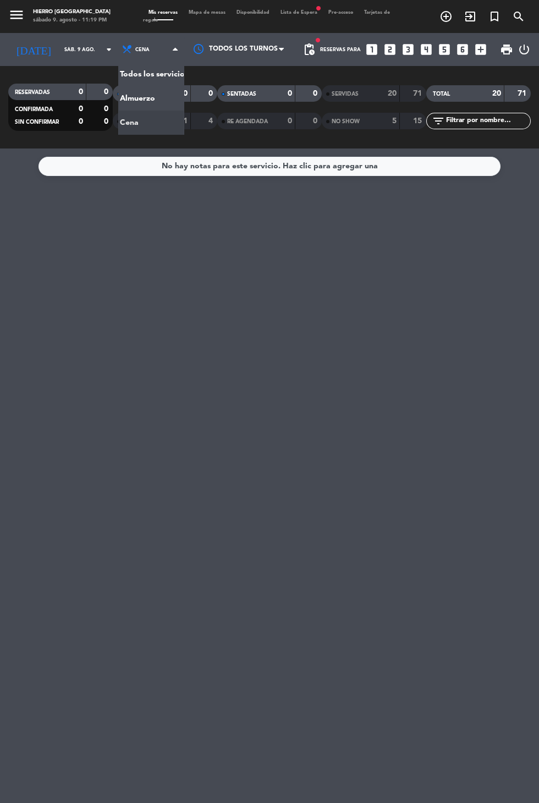
click at [171, 253] on div "No hay notas para este servicio. Haz clic para agregar una" at bounding box center [269, 476] width 539 height 655
click at [59, 50] on input "sáb. 9 ago." at bounding box center [93, 49] width 69 height 17
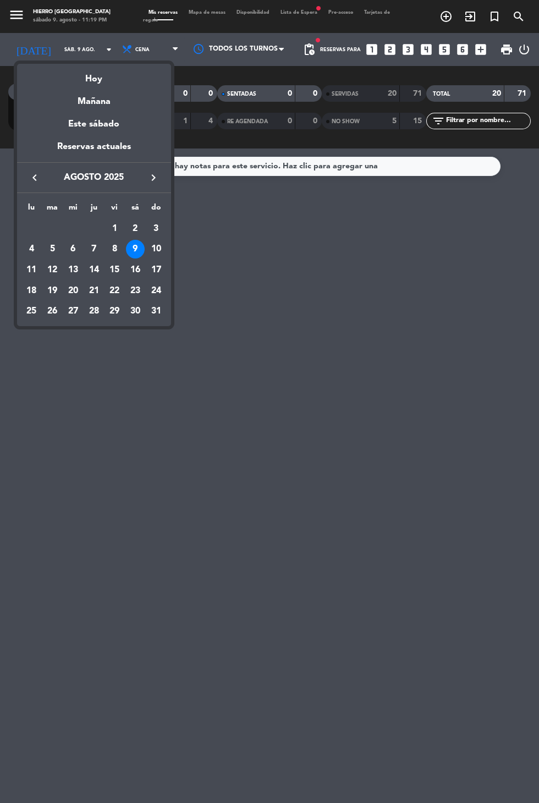
click at [83, 110] on div "Este sábado" at bounding box center [94, 124] width 154 height 31
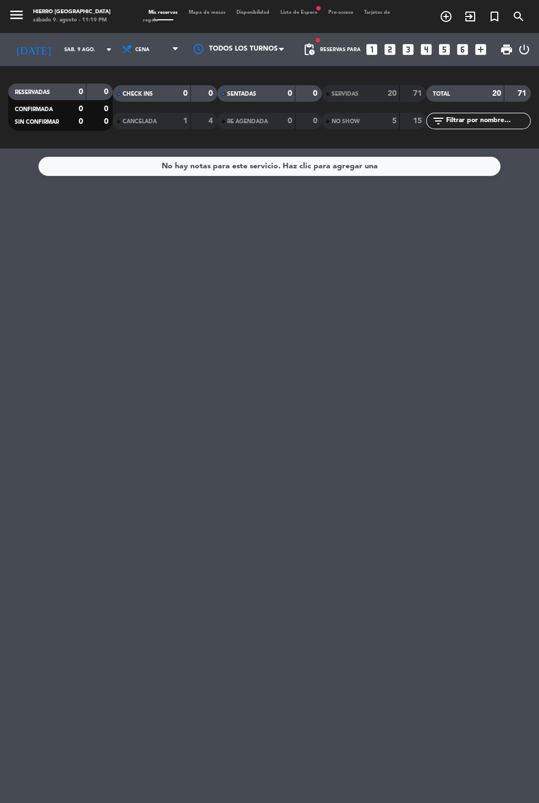
click at [59, 54] on input "sáb. 9 ago." at bounding box center [93, 49] width 69 height 17
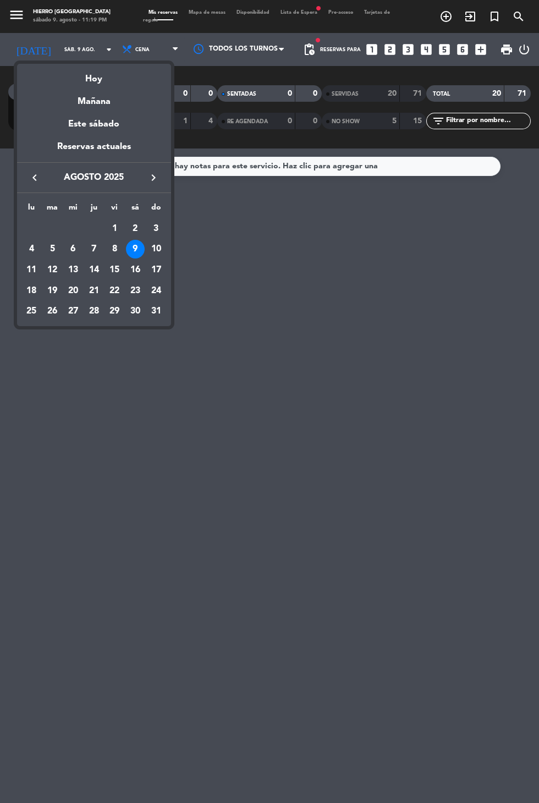
click at [76, 110] on div "Este sábado" at bounding box center [94, 124] width 154 height 31
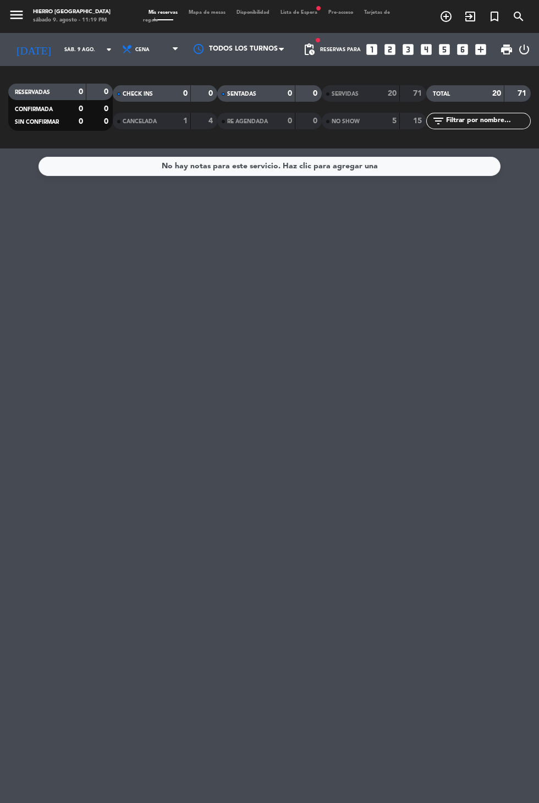
click at [59, 49] on input "sáb. 9 ago." at bounding box center [93, 49] width 69 height 17
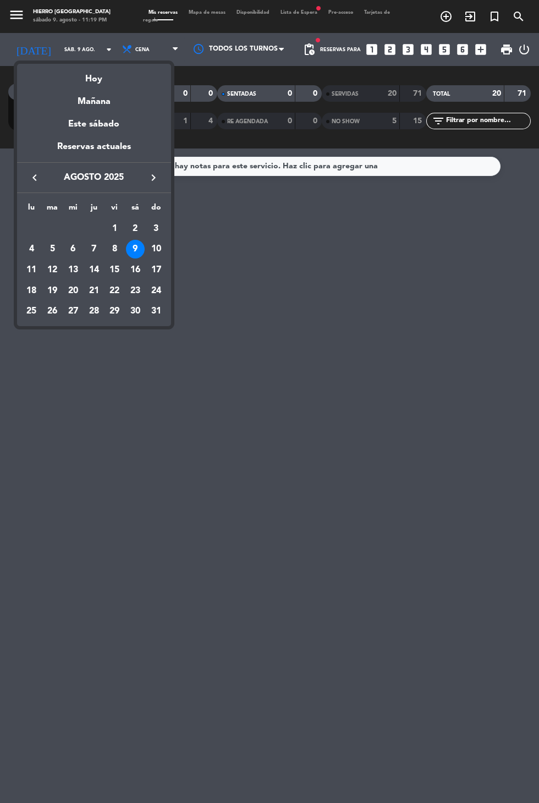
click at [74, 103] on div "Mañana" at bounding box center [94, 97] width 154 height 23
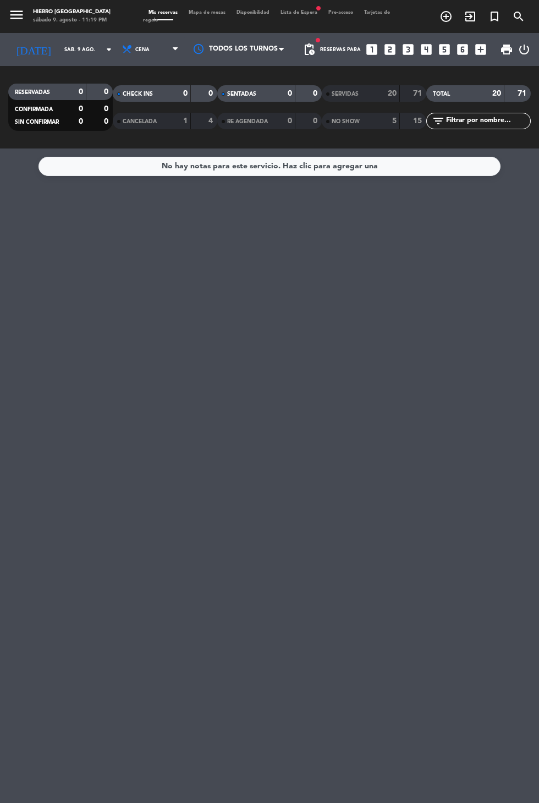
type input "dom. 10 ago."
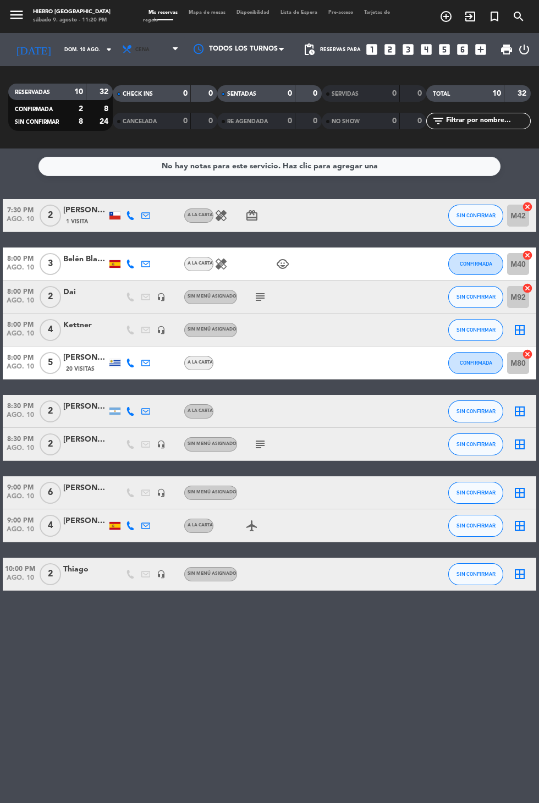
click at [135, 58] on span "Cena" at bounding box center [151, 49] width 66 height 24
click at [122, 676] on div "No hay notas para este servicio. Haz clic para agregar una 7:30 PM [DATE] 2 [PE…" at bounding box center [269, 476] width 539 height 655
click at [135, 49] on span "Cena" at bounding box center [142, 50] width 14 height 6
click at [123, 101] on div "menu Hierro Palermo sábado 9. agosto - 11:21 PM Mis reservas Mapa de mesas Disp…" at bounding box center [269, 74] width 539 height 149
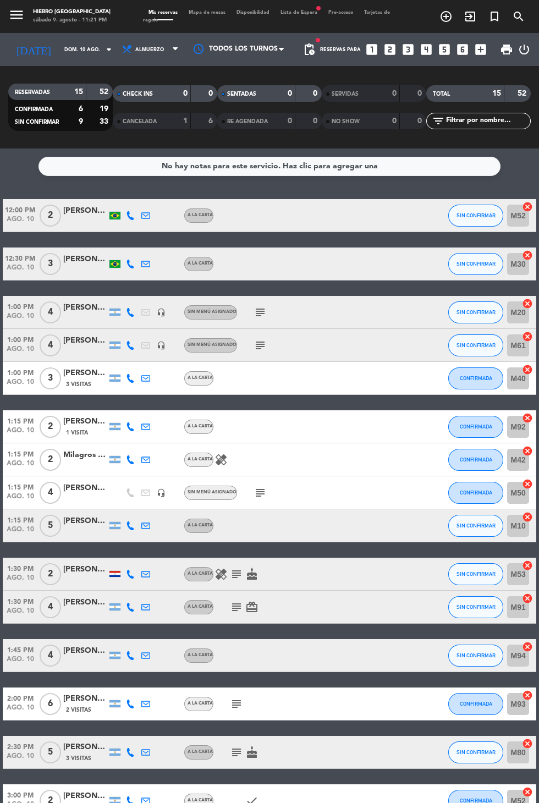
click at [192, 12] on span "Mapa de mesas" at bounding box center [207, 12] width 48 height 5
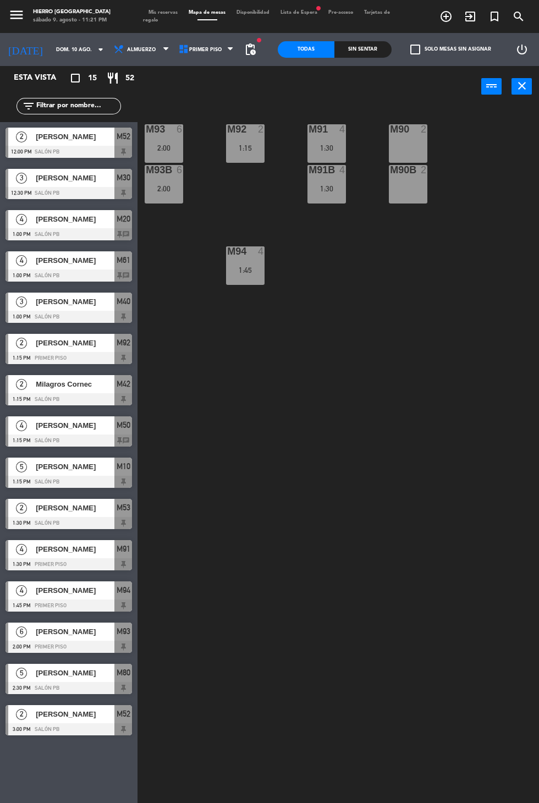
click at [250, 53] on span "pending_actions" at bounding box center [250, 49] width 13 height 13
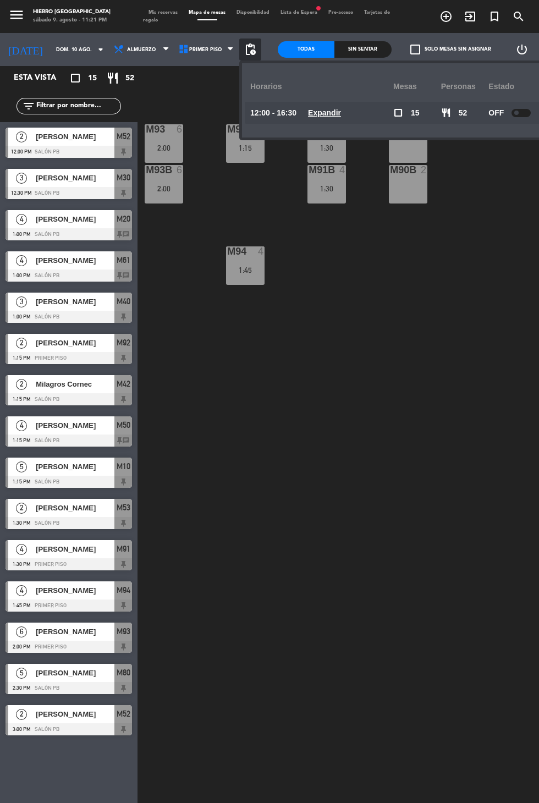
click at [409, 315] on div "M93 6 2:00 M92 2 1:15 M91 4 1:30 M90 2 M93B 6 2:00 M91B 4 1:30 M90B 2 M94 4 1:45" at bounding box center [341, 453] width 396 height 697
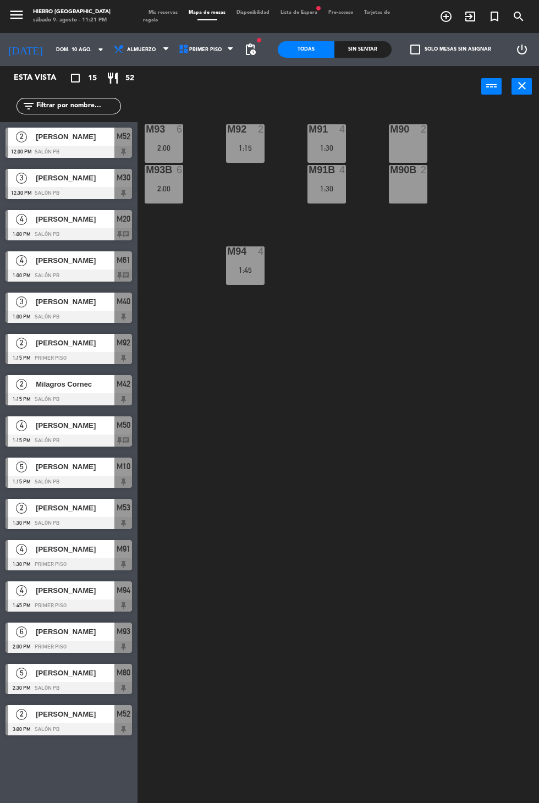
click at [522, 87] on icon "close" at bounding box center [522, 85] width 13 height 13
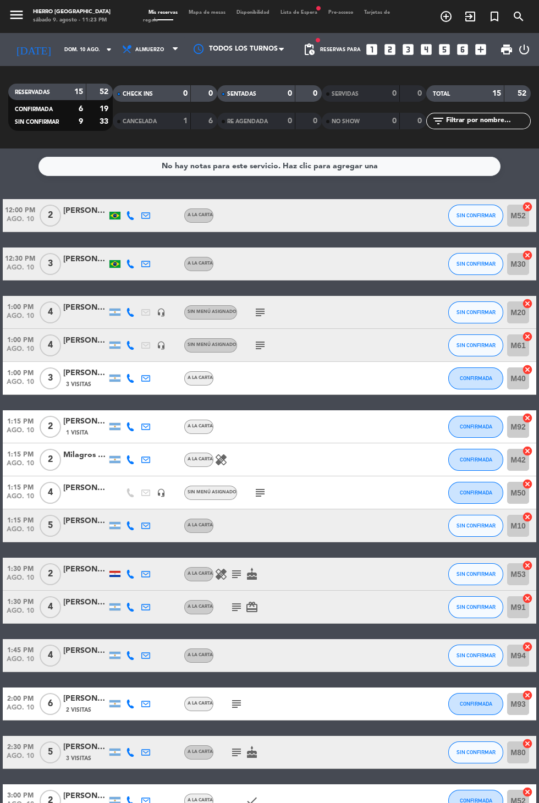
click at [254, 316] on icon "subject" at bounding box center [260, 312] width 13 height 13
click at [293, 403] on div "12:00 PM [DATE] 2 [PERSON_NAME] A la carta SIN CONFIRMAR M52 cancel 12:30 PM [D…" at bounding box center [270, 508] width 534 height 618
click at [259, 349] on icon "subject" at bounding box center [260, 345] width 13 height 13
click at [255, 494] on icon "subject" at bounding box center [260, 492] width 13 height 13
click at [221, 576] on icon "healing" at bounding box center [221, 574] width 13 height 13
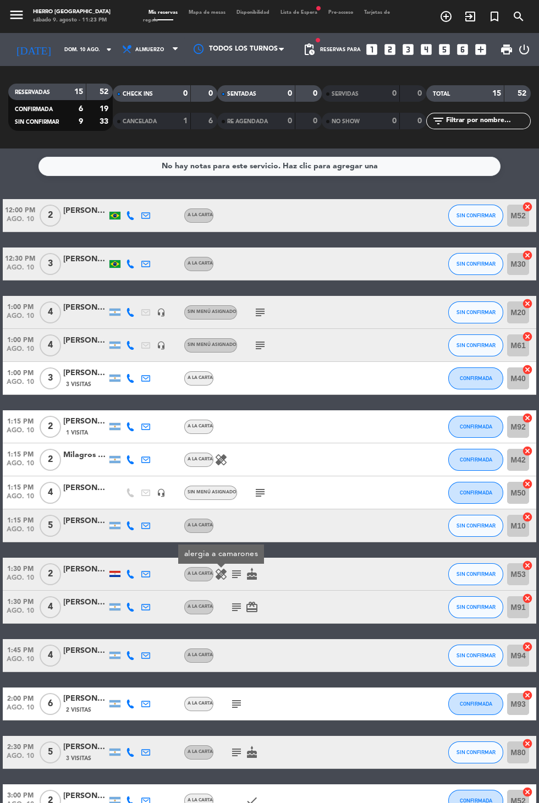
click at [237, 579] on icon "subject" at bounding box center [236, 574] width 13 height 13
click at [229, 633] on div "12:00 PM [DATE] 2 [PERSON_NAME] A la carta SIN CONFIRMAR M52 cancel 12:30 PM [D…" at bounding box center [270, 508] width 534 height 618
click at [256, 498] on icon "subject" at bounding box center [260, 492] width 13 height 13
click at [237, 604] on icon "subject" at bounding box center [236, 607] width 13 height 13
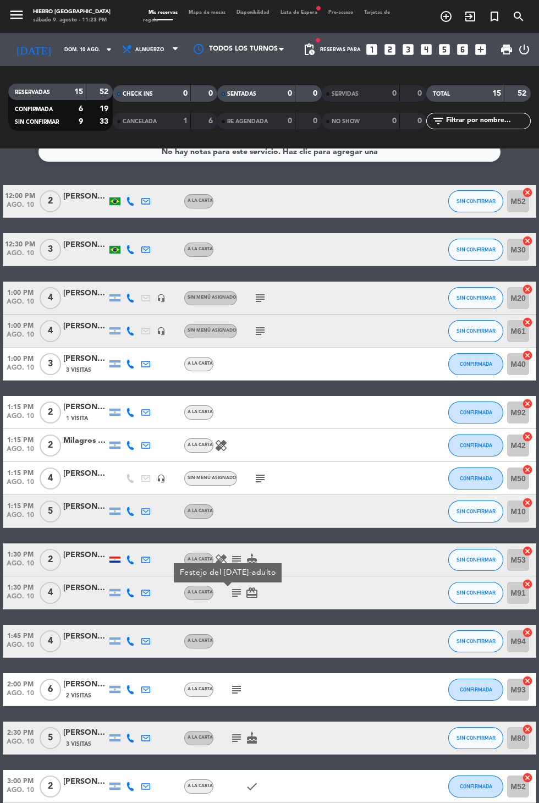
click at [238, 689] on icon "subject" at bounding box center [236, 689] width 13 height 13
click at [237, 740] on icon "subject" at bounding box center [236, 738] width 13 height 13
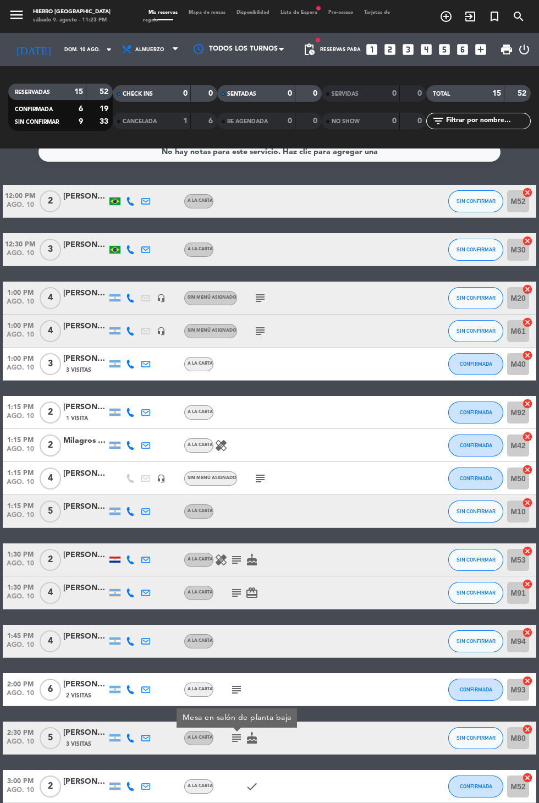
scroll to position [0, 0]
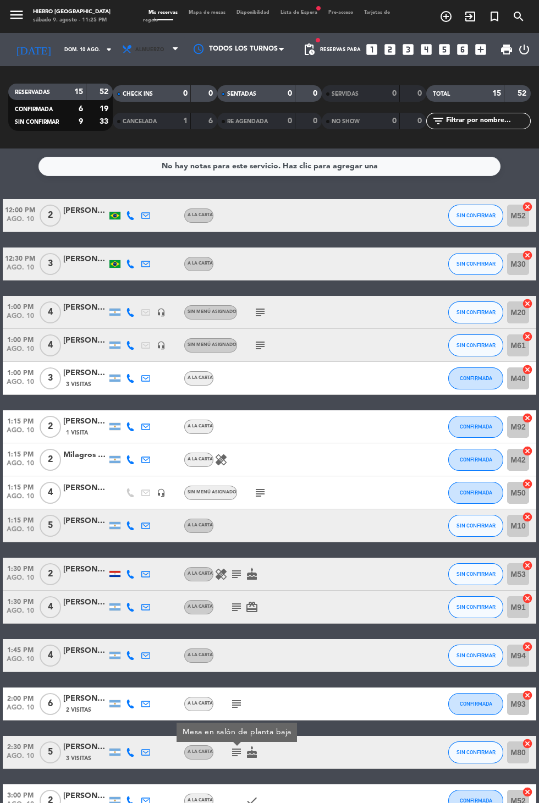
click at [144, 57] on span "Almuerzo" at bounding box center [151, 49] width 66 height 24
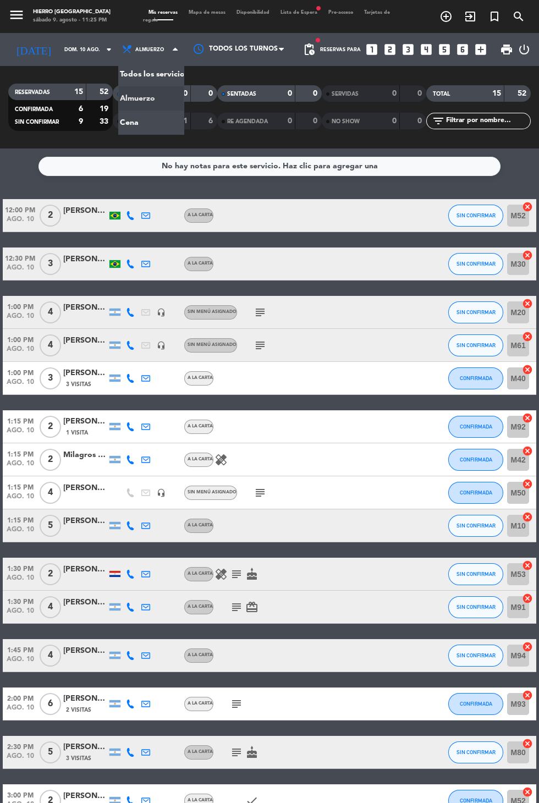
scroll to position [14, 0]
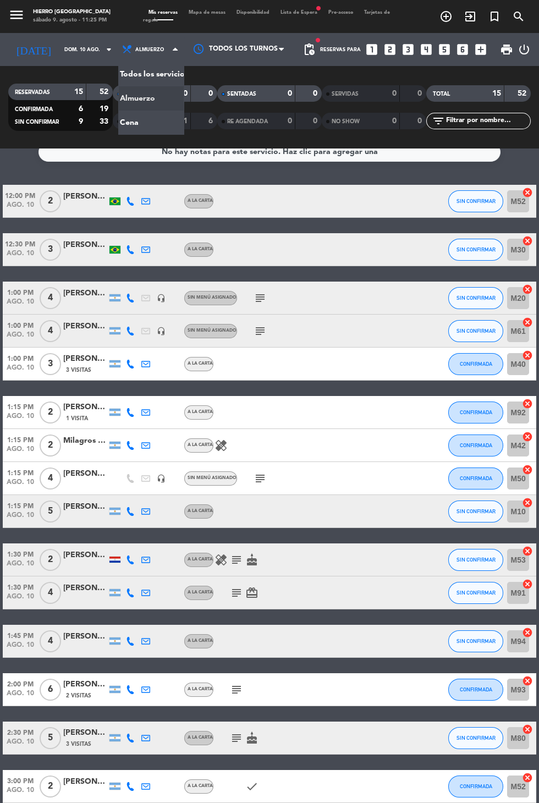
click at [135, 121] on div "menu Hierro Palermo sábado 9. agosto - 11:25 PM Mis reservas Mapa de mesas Disp…" at bounding box center [269, 74] width 539 height 149
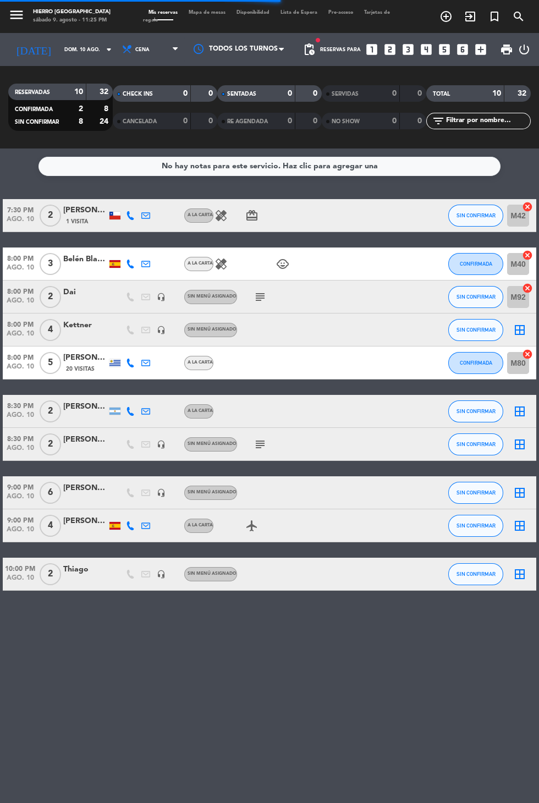
scroll to position [0, 0]
click at [259, 301] on icon "subject" at bounding box center [260, 297] width 13 height 13
click at [234, 444] on span "Sin menú asignado" at bounding box center [212, 444] width 49 height 4
click at [259, 447] on icon "subject" at bounding box center [260, 444] width 13 height 13
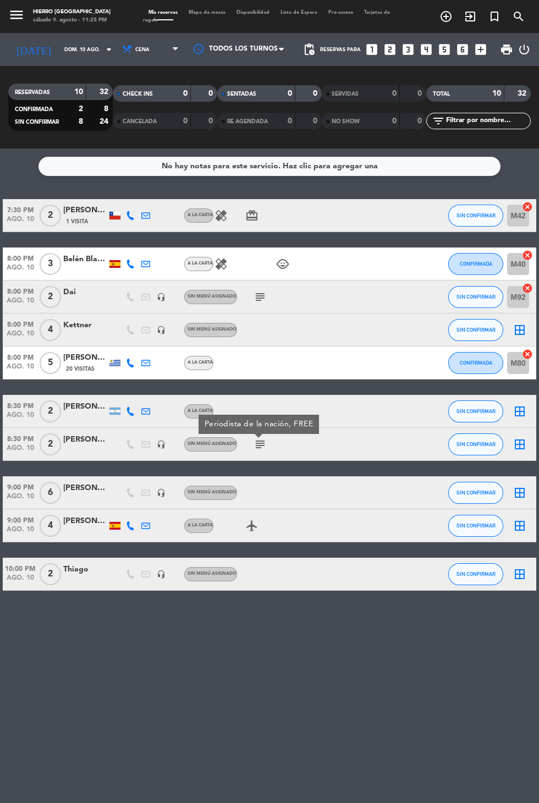
click at [259, 294] on icon "subject" at bounding box center [260, 297] width 13 height 13
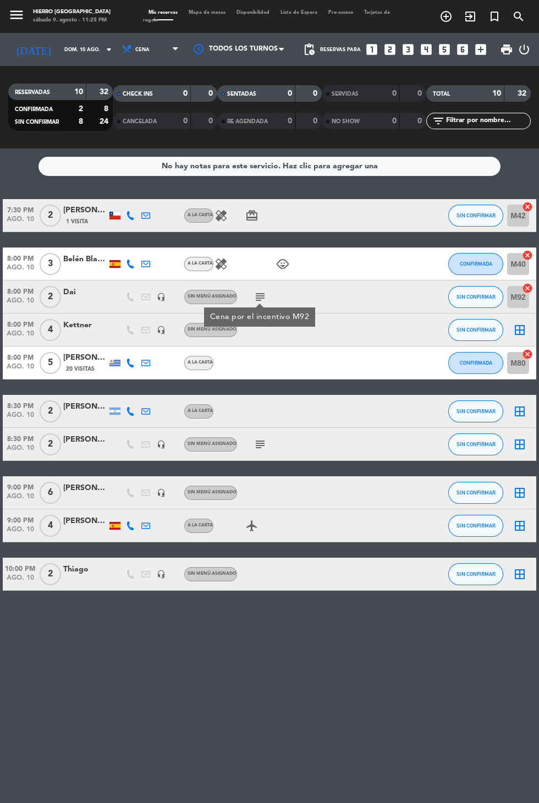
click at [257, 450] on icon "subject" at bounding box center [260, 444] width 13 height 13
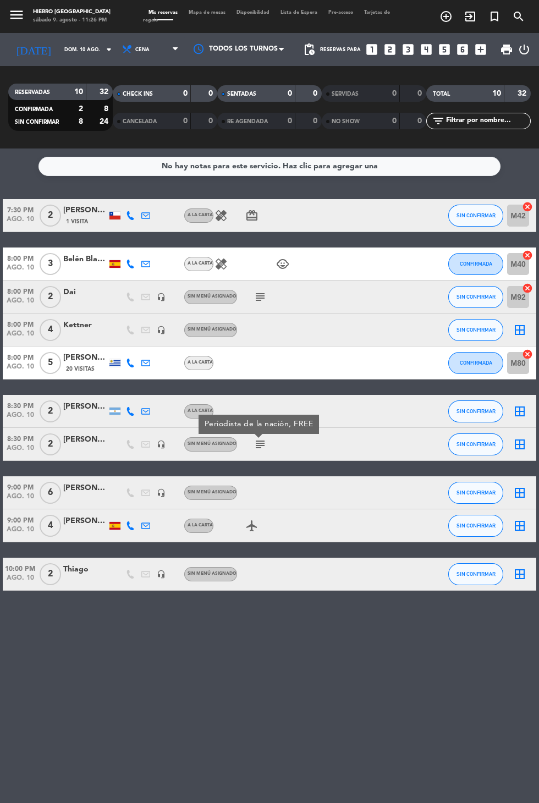
click at [519, 447] on icon "border_all" at bounding box center [519, 444] width 13 height 13
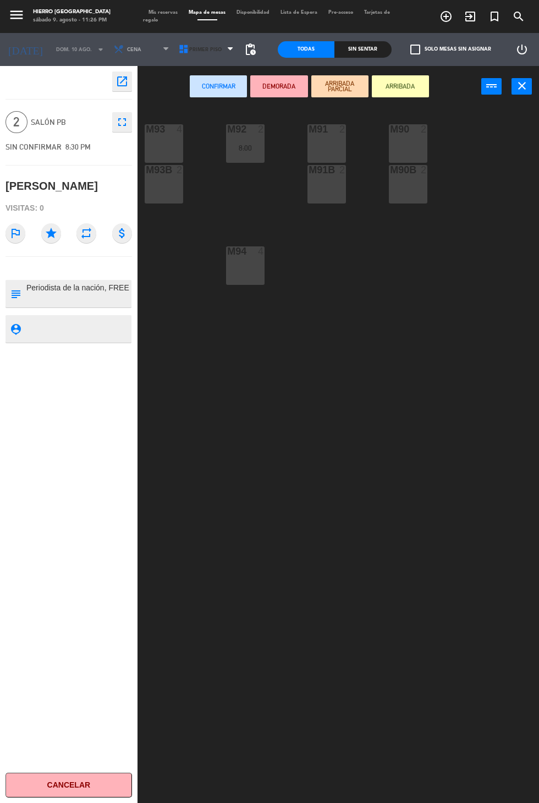
click at [221, 52] on span "Primer Piso" at bounding box center [207, 49] width 65 height 24
click at [216, 94] on ng-component "menu Hierro Palermo sábado 9. agosto - 11:26 PM Mis reservas Mapa de mesas Disp…" at bounding box center [269, 401] width 539 height 803
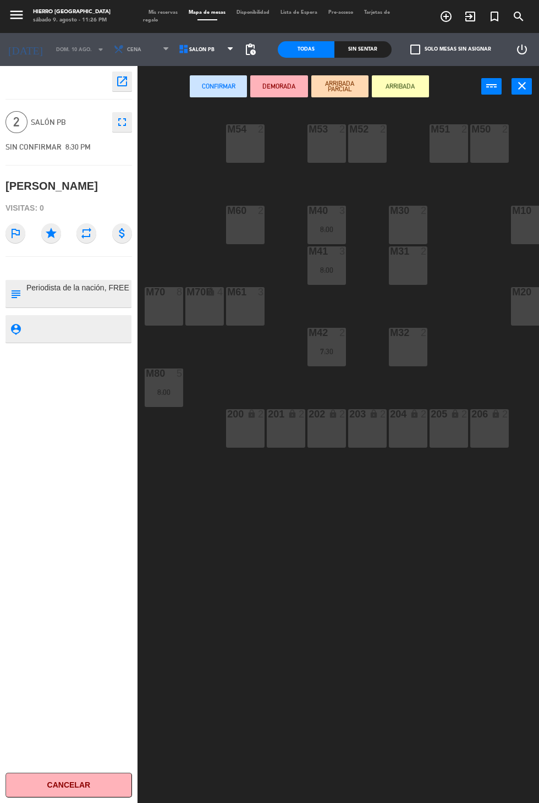
click at [373, 136] on div "M52 2" at bounding box center [367, 143] width 39 height 39
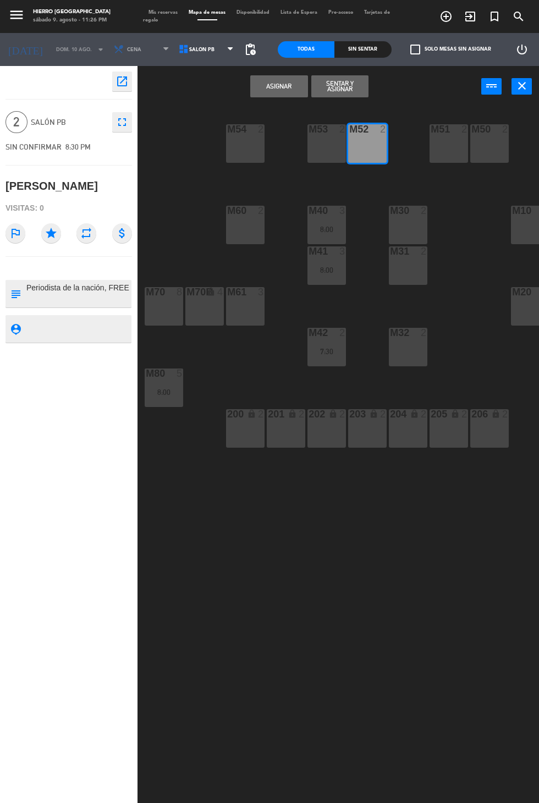
click at [283, 85] on button "Asignar" at bounding box center [278, 86] width 57 height 22
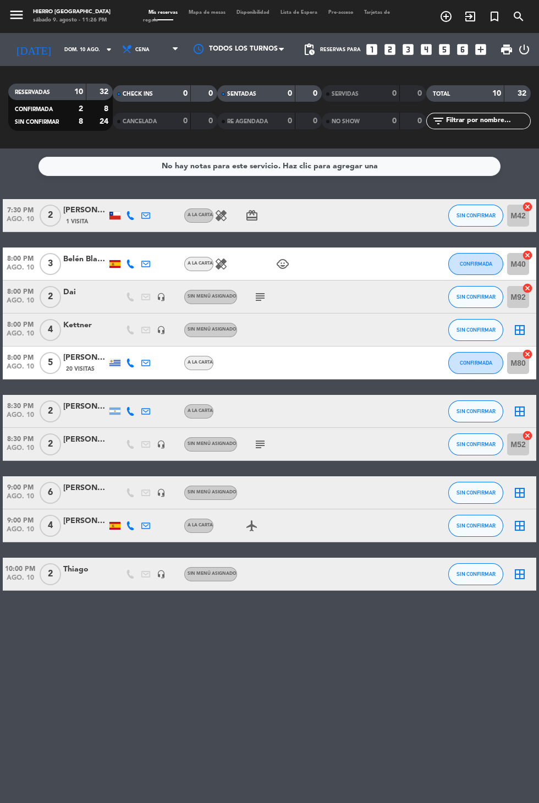
click at [221, 211] on icon "healing" at bounding box center [221, 215] width 13 height 13
click at [216, 260] on icon "healing" at bounding box center [221, 264] width 13 height 13
